Goal: Information Seeking & Learning: Learn about a topic

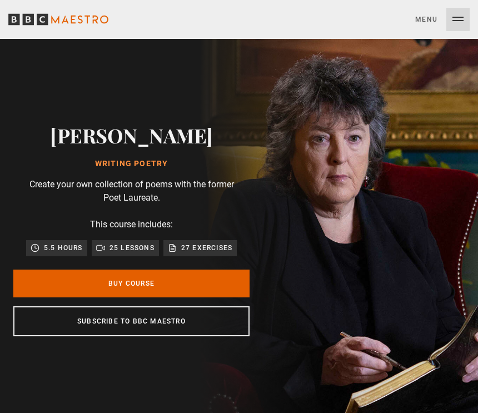
scroll to position [0, 221]
click at [81, 89] on div "Carol Ann Duffy Writing Poetry Create your own collection of poems with the for…" at bounding box center [131, 228] width 263 height 379
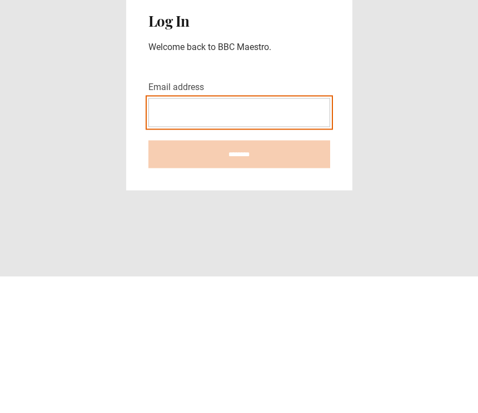
type input "**********"
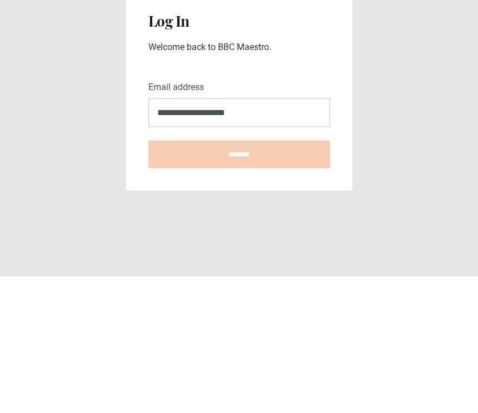
click at [239, 277] on input "********" at bounding box center [239, 291] width 182 height 28
type input "**********"
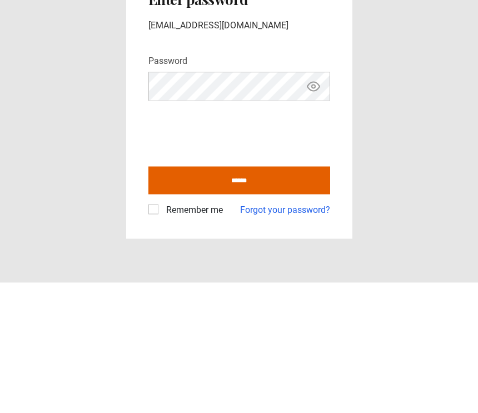
scroll to position [18, 0]
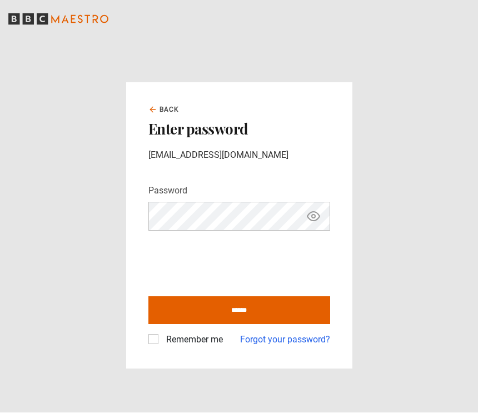
click at [162, 333] on label "Remember me" at bounding box center [192, 339] width 61 height 13
click at [247, 299] on input "******" at bounding box center [239, 311] width 182 height 28
type input "**********"
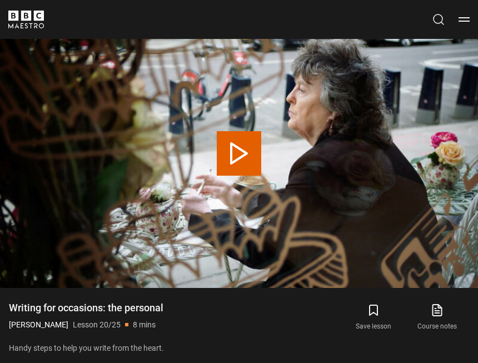
click at [377, 315] on icon "submit" at bounding box center [373, 310] width 8 height 10
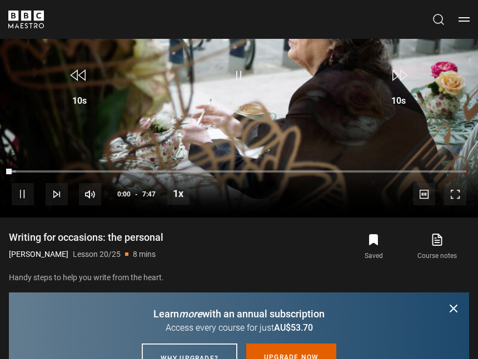
scroll to position [503, 0]
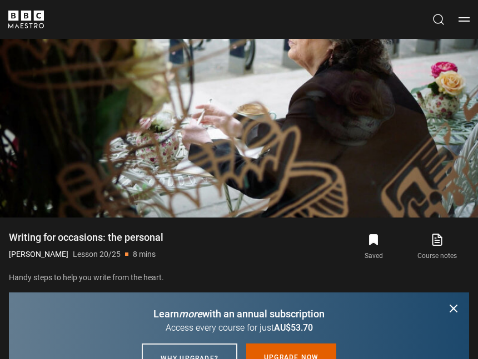
click at [461, 206] on span "Video Player" at bounding box center [455, 194] width 22 height 22
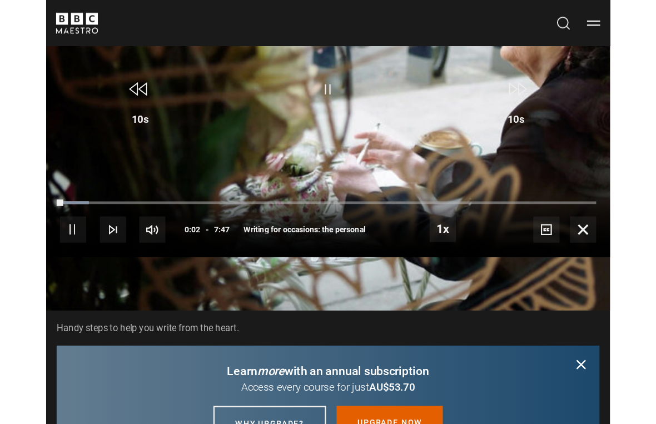
scroll to position [13, 0]
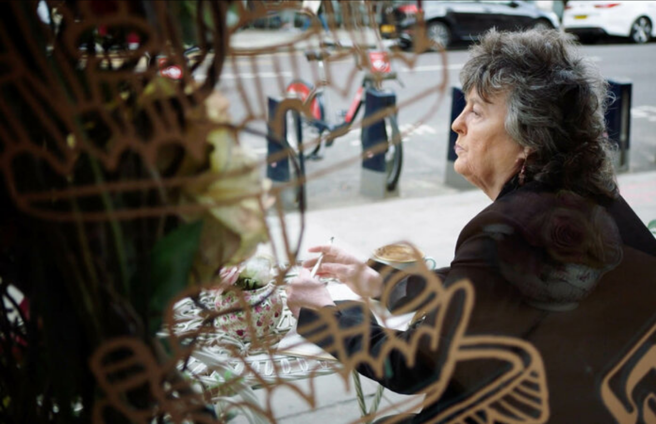
click at [419, 325] on video-js "Video Player is loading. Play Lesson Writing for occasions: the personal 10s Sk…" at bounding box center [328, 212] width 656 height 424
click at [477, 344] on video-js "Video Player is loading. Play Lesson Writing for occasions: the personal 10s Sk…" at bounding box center [328, 212] width 656 height 424
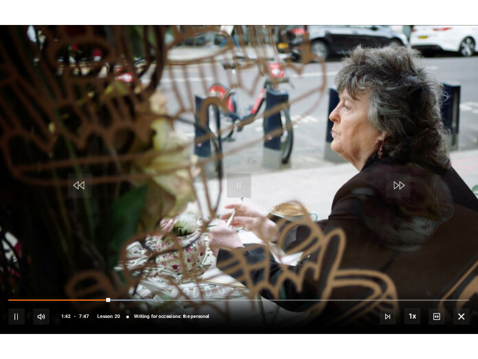
scroll to position [503, 0]
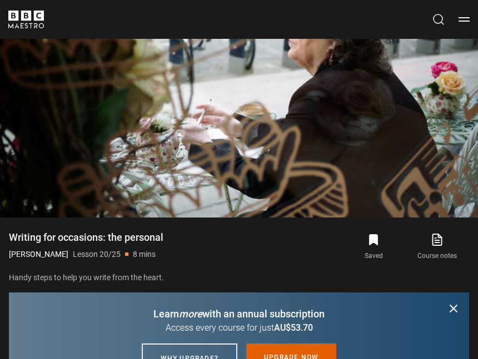
click at [458, 316] on icon "submit" at bounding box center [453, 308] width 13 height 13
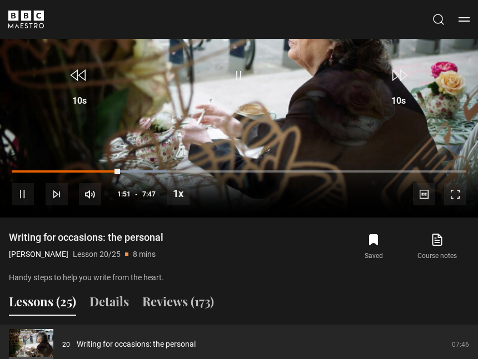
click at [456, 321] on div "Lessons (25) Details Reviews (173)" at bounding box center [239, 307] width 478 height 28
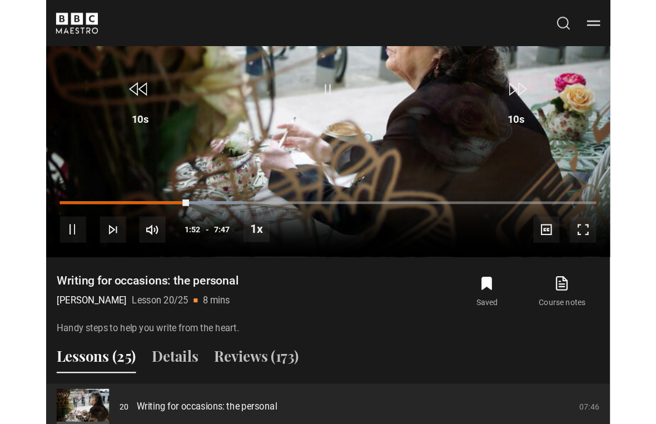
scroll to position [13, 0]
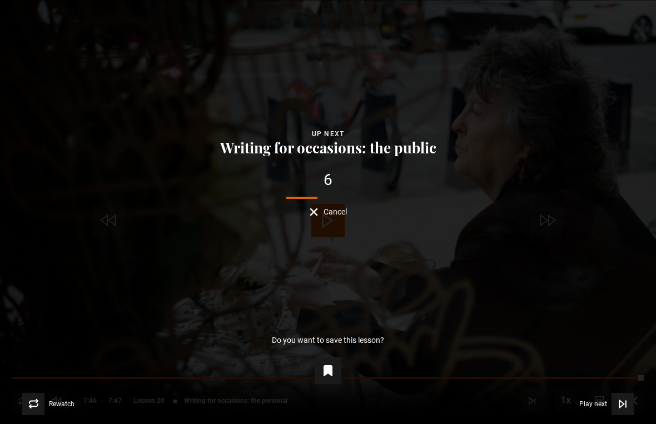
click at [328, 373] on icon "Video Player" at bounding box center [328, 371] width 8 height 10
click at [340, 372] on button "Save this lesson" at bounding box center [327, 370] width 27 height 27
click at [341, 371] on button "You saved this lesson" at bounding box center [327, 370] width 27 height 27
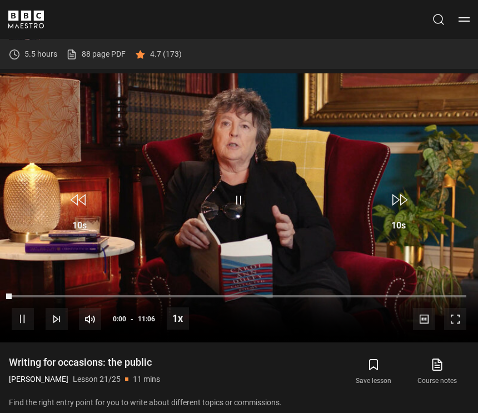
click at [458, 330] on span "Video Player" at bounding box center [455, 319] width 22 height 22
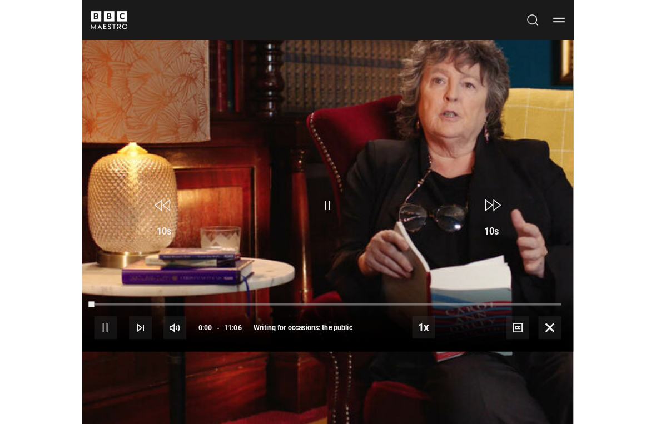
scroll to position [13, 0]
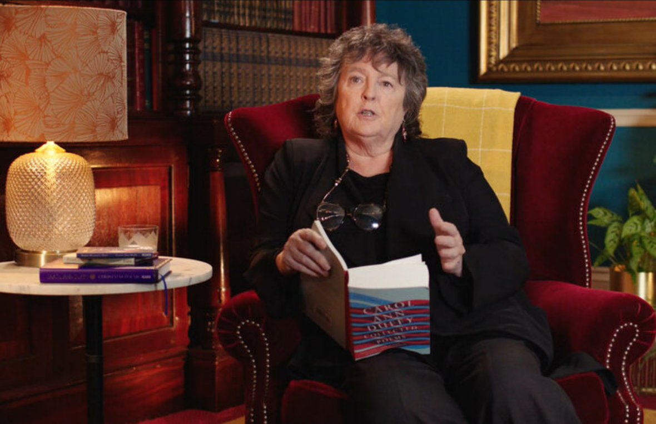
click at [477, 412] on video-js "Video Player is loading. Play Lesson Writing for occasions: the public 10s Skip…" at bounding box center [328, 212] width 656 height 424
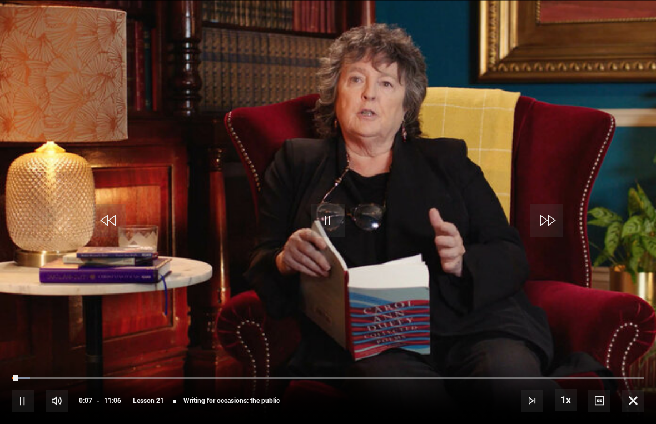
click at [477, 412] on div "10s Skip Back 10 seconds Pause 10s Skip Forward 10 seconds Loaded : 2.95% Pause…" at bounding box center [328, 393] width 656 height 62
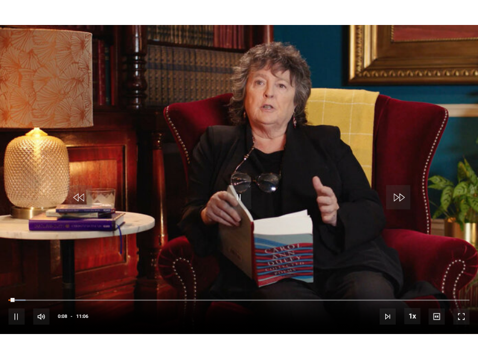
scroll to position [437, 0]
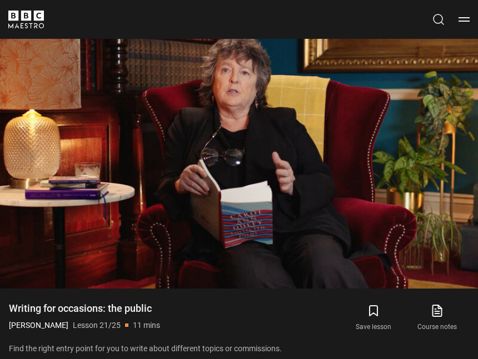
click at [375, 318] on icon "submit" at bounding box center [373, 310] width 13 height 13
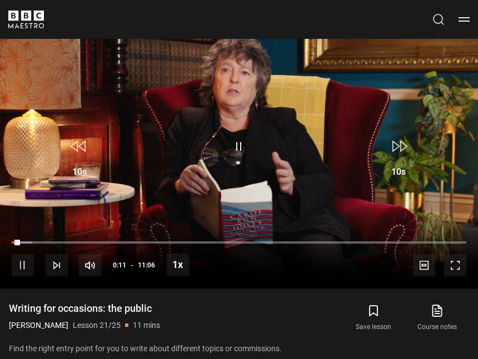
click at [378, 318] on icon "submit" at bounding box center [373, 310] width 13 height 13
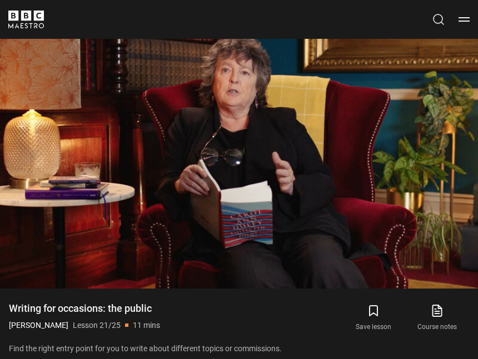
click at [375, 316] on icon "submit" at bounding box center [373, 311] width 8 height 10
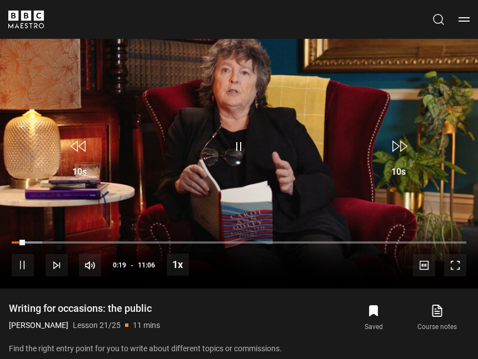
click at [464, 277] on span "Video Player" at bounding box center [455, 265] width 22 height 22
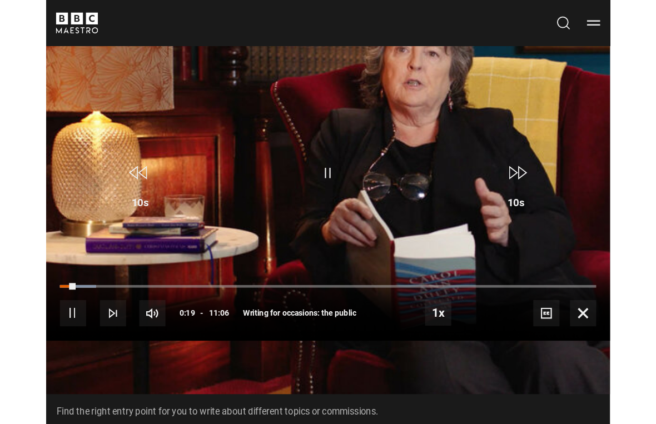
scroll to position [13, 0]
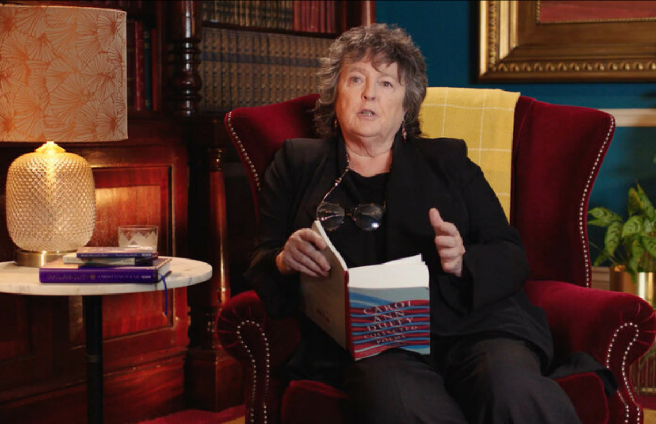
click at [401, 375] on video-js "Video Player is loading. Play Lesson Writing for occasions: the public 10s Skip…" at bounding box center [328, 212] width 656 height 424
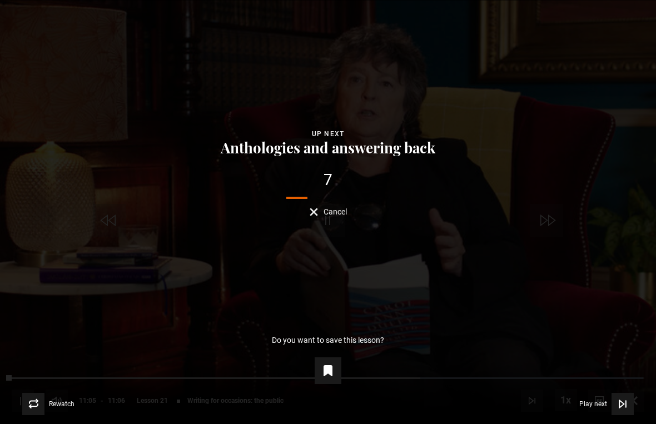
click at [477, 339] on div "Do you want to save this lesson? You saved this lesson" at bounding box center [328, 360] width 620 height 48
click at [329, 366] on icon "Video Player" at bounding box center [328, 371] width 8 height 10
click at [328, 373] on icon "Video Player" at bounding box center [328, 371] width 8 height 10
click at [333, 374] on icon "Video Player" at bounding box center [327, 370] width 13 height 13
